Goal: Information Seeking & Learning: Understand process/instructions

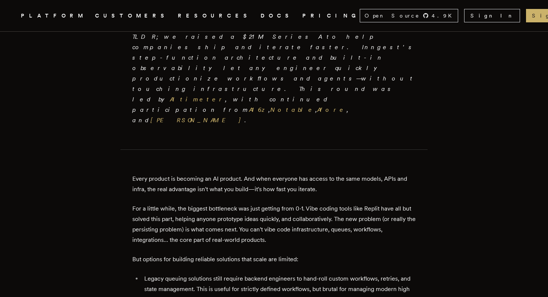
scroll to position [243, 0]
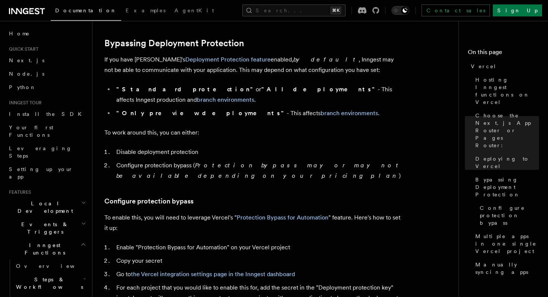
scroll to position [551, 0]
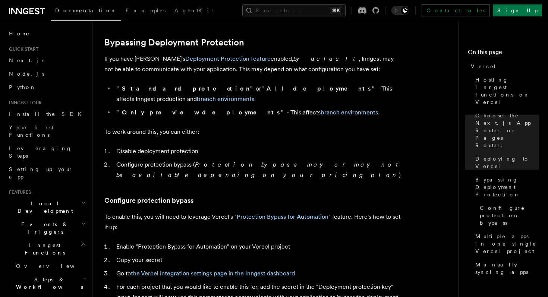
scroll to position [551, 0]
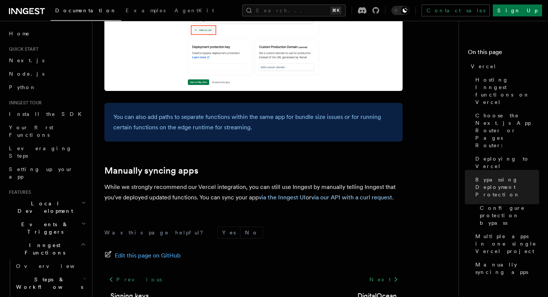
scroll to position [1269, 0]
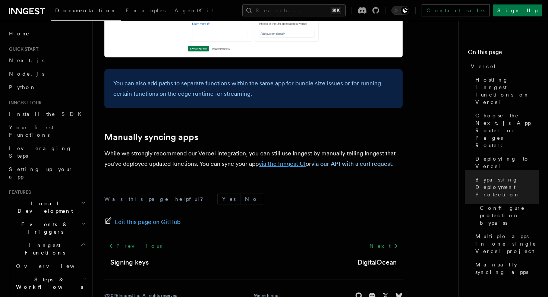
click at [278, 160] on link "via the Inngest UI" at bounding box center [282, 163] width 47 height 7
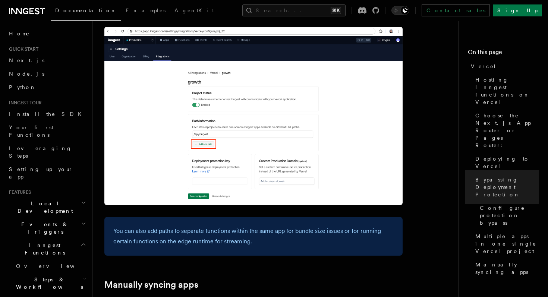
scroll to position [1020, 0]
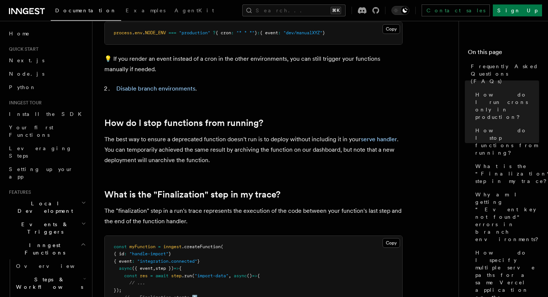
scroll to position [305, 0]
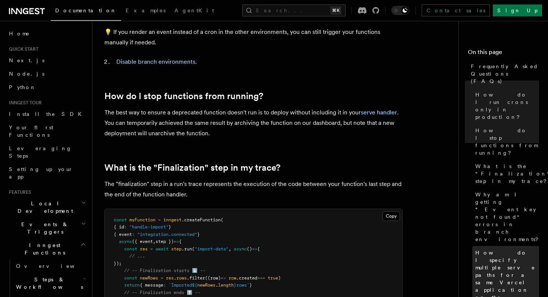
click at [483, 249] on span "How do I specify multiple serve paths for a same Vercel application on the dash…" at bounding box center [507, 279] width 64 height 60
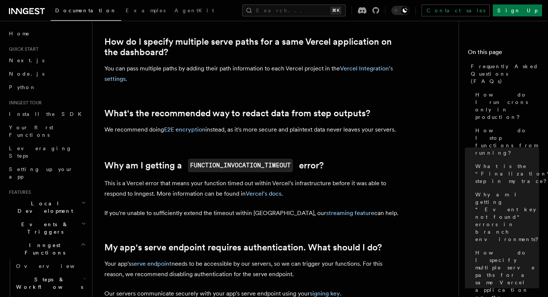
scroll to position [674, 0]
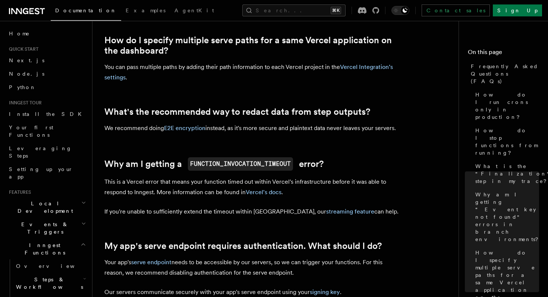
click at [245, 71] on p "You can pass multiple paths by adding their path information to each Vercel pro…" at bounding box center [253, 72] width 298 height 21
click at [370, 67] on link "Vercel Integration’s settings" at bounding box center [248, 72] width 289 height 18
click at [310, 93] on article "Frequently Asked Questions (FAQs) How do I run crons only in production? How do…" at bounding box center [278, 210] width 348 height 1702
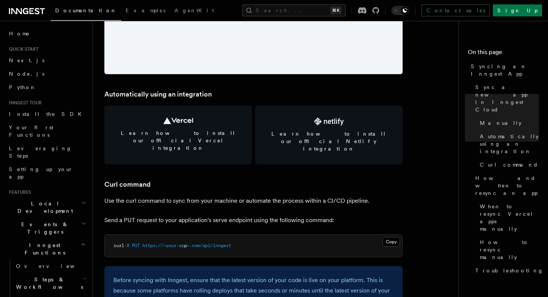
scroll to position [1051, 0]
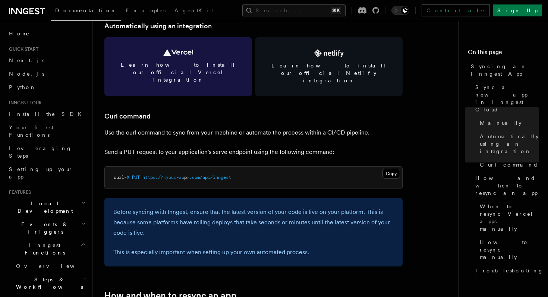
click at [185, 62] on span "Learn how to install our official Vercel integration" at bounding box center [178, 72] width 130 height 22
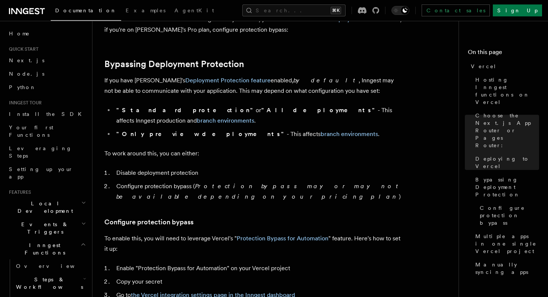
scroll to position [535, 0]
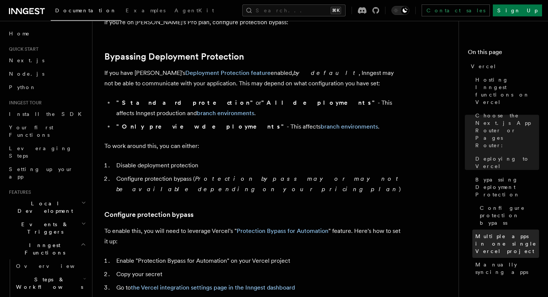
click at [499, 233] on span "Multiple apps in one single Vercel project" at bounding box center [507, 244] width 64 height 22
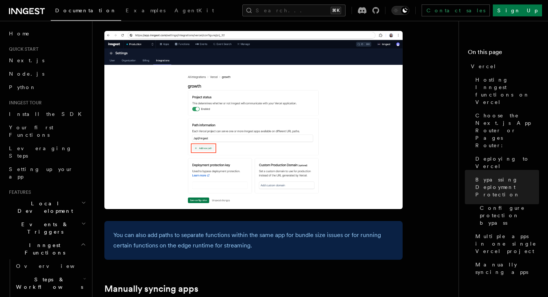
scroll to position [1113, 0]
